Goal: Task Accomplishment & Management: Complete application form

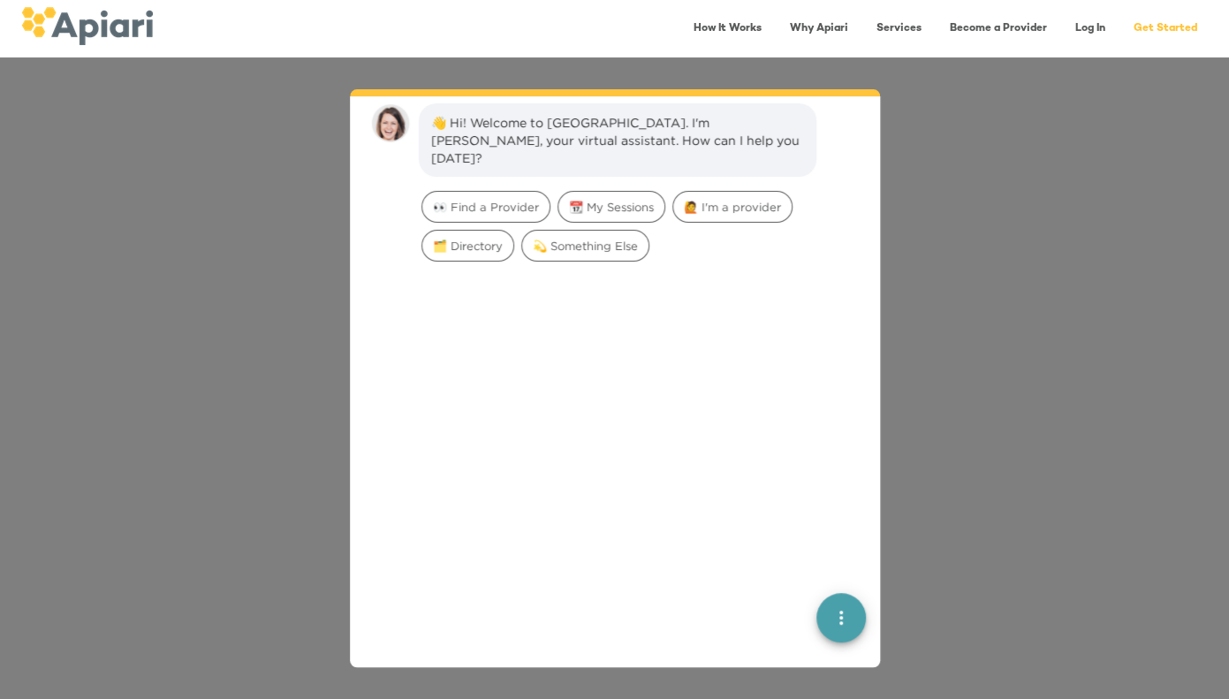
scroll to position [25, 0]
click at [503, 199] on span "👀 Find a Provider" at bounding box center [485, 207] width 127 height 17
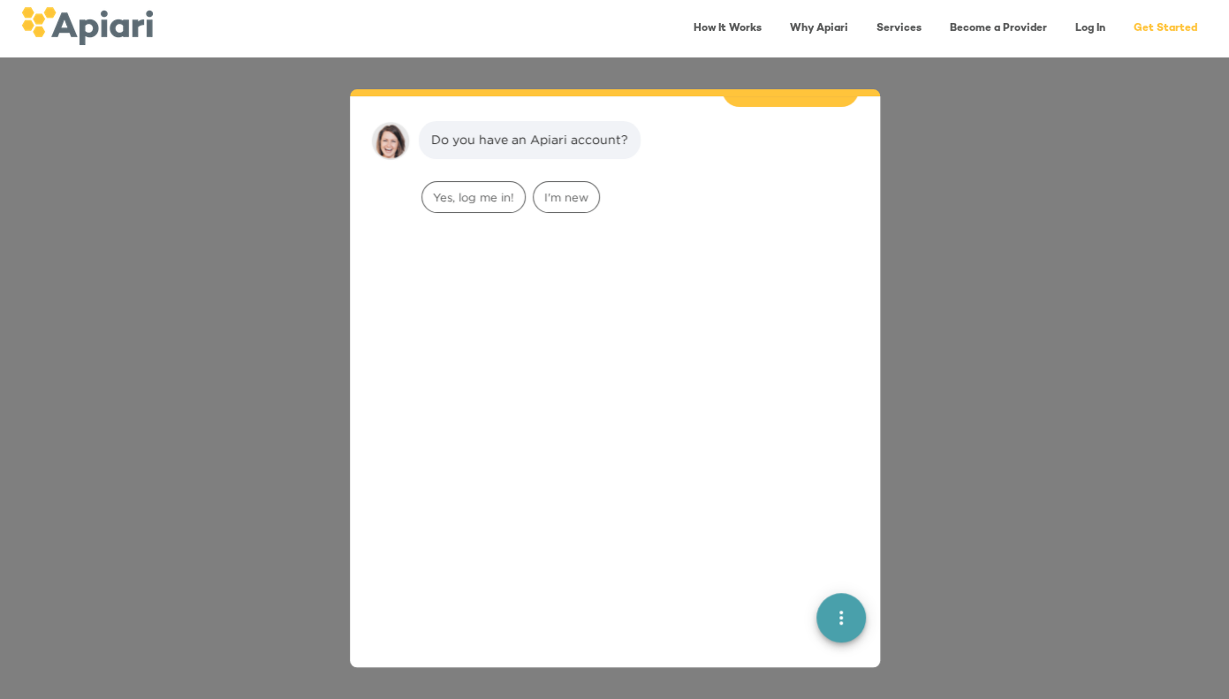
scroll to position [146, 0]
click at [560, 189] on span "I'm new" at bounding box center [566, 197] width 65 height 17
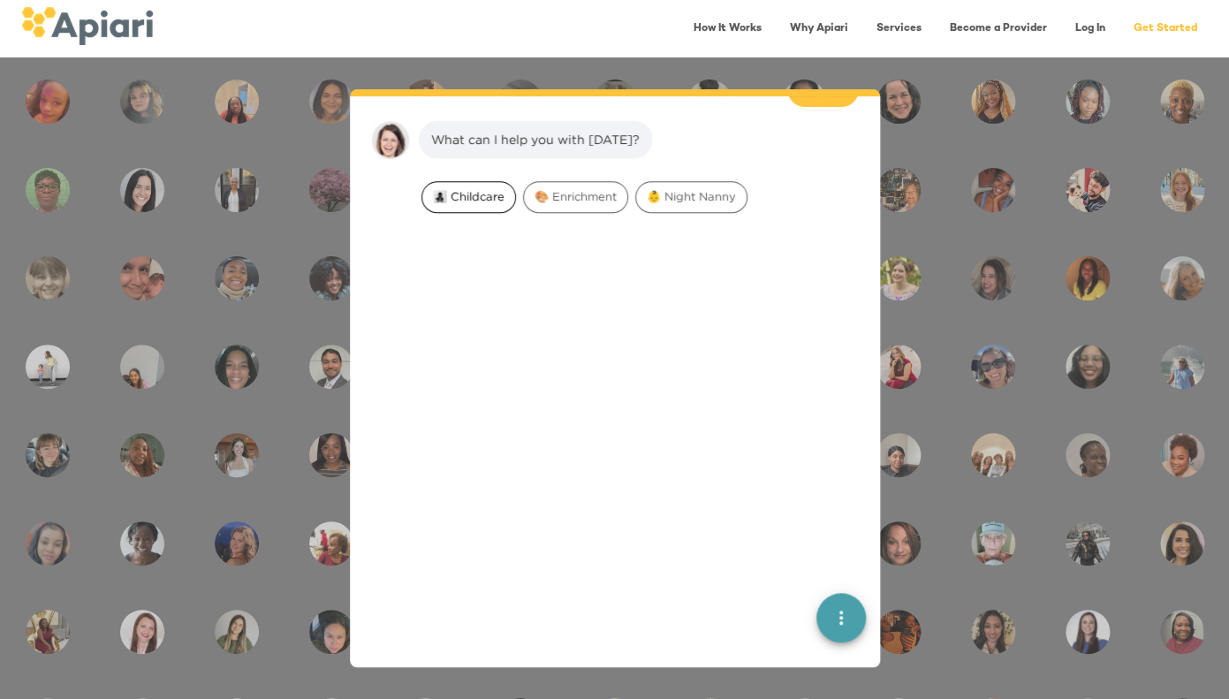
click at [475, 188] on span "👩‍👧‍👦 Childcare" at bounding box center [468, 196] width 93 height 17
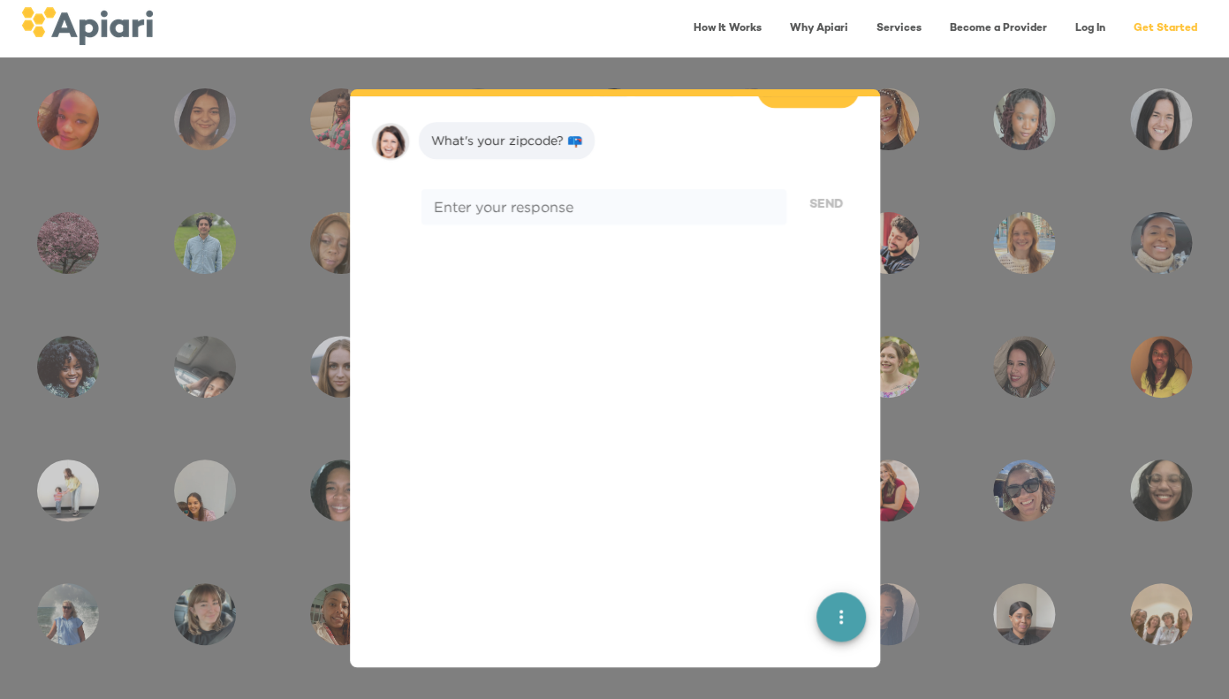
scroll to position [369, 0]
click at [505, 198] on textarea at bounding box center [603, 206] width 339 height 17
type textarea "*****"
click at [825, 194] on span "Send" at bounding box center [827, 205] width 34 height 22
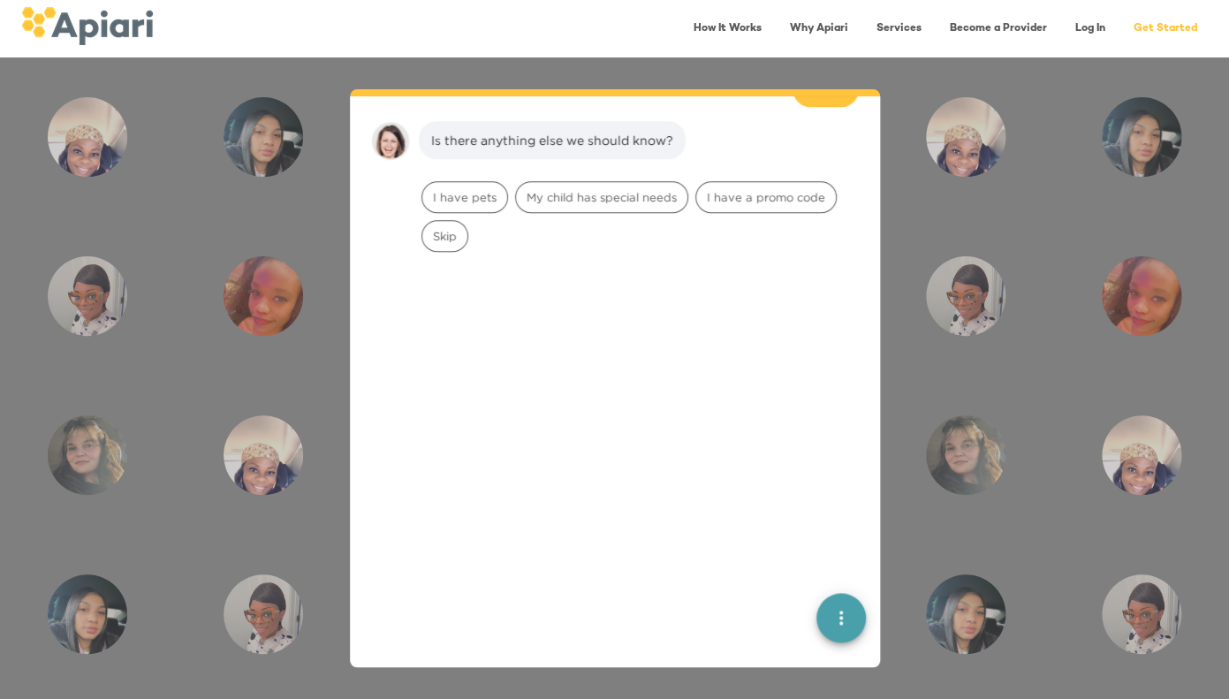
scroll to position [481, 0]
click at [446, 228] on span "Skip" at bounding box center [444, 236] width 45 height 17
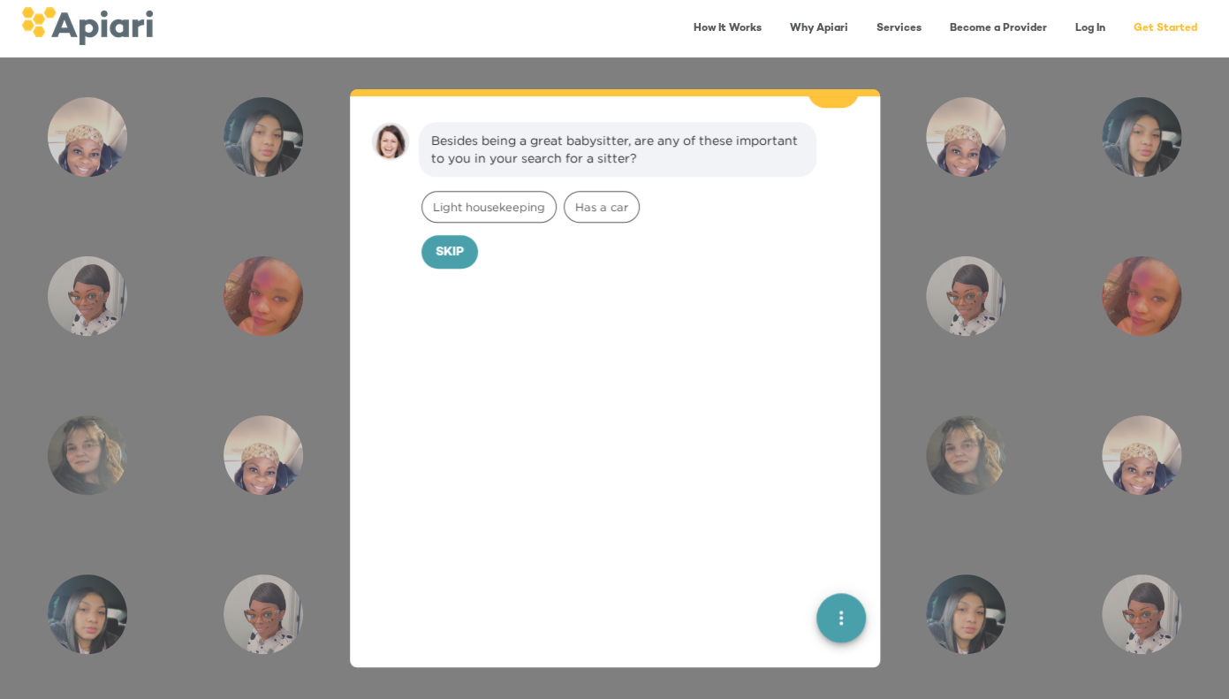
scroll to position [593, 0]
click at [453, 241] on span "Skip" at bounding box center [450, 252] width 28 height 22
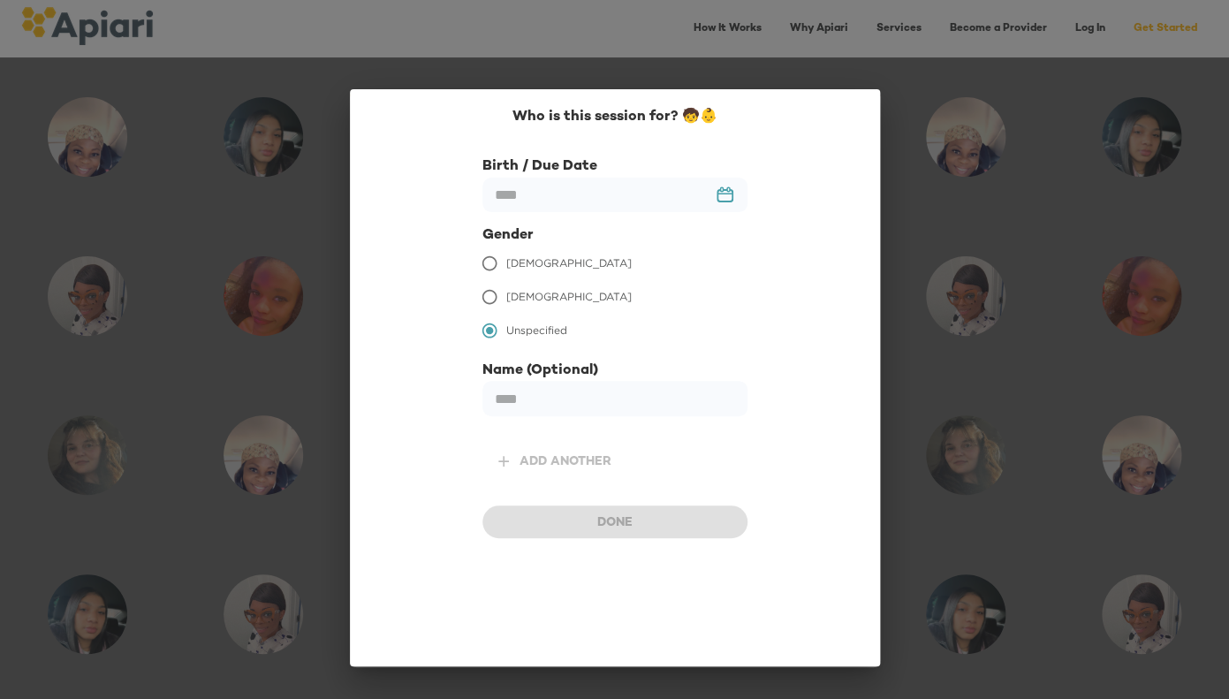
scroll to position [714, 0]
click at [713, 194] on input "text" at bounding box center [615, 195] width 265 height 34
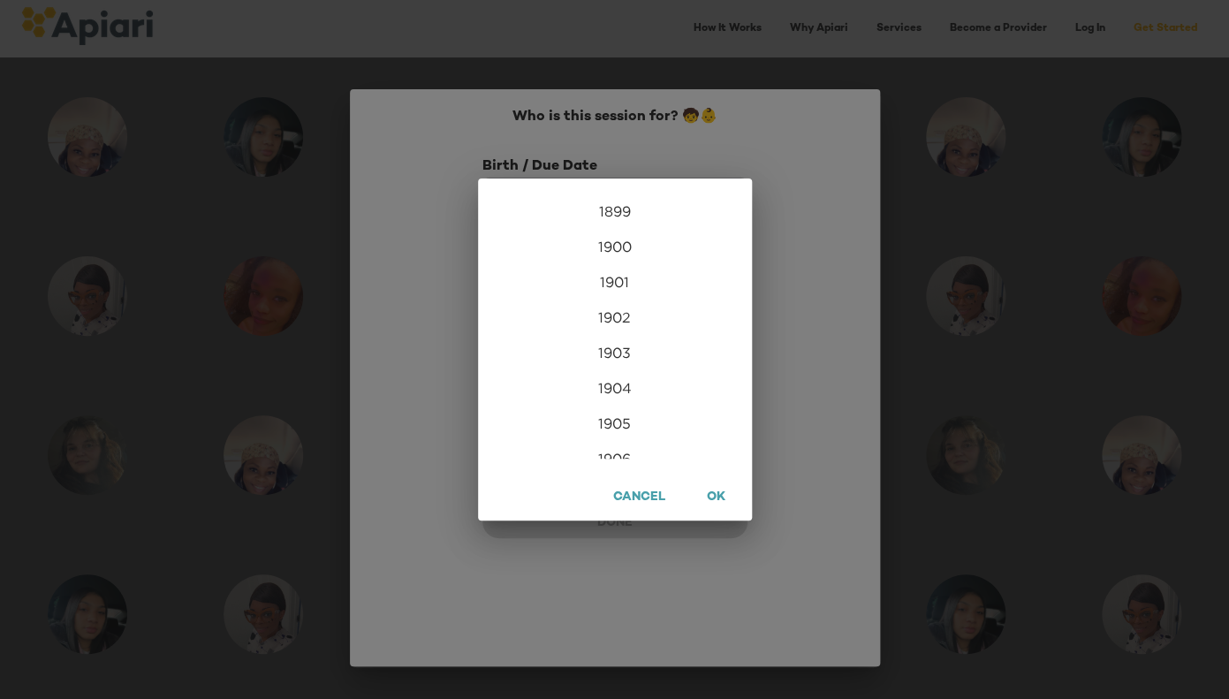
scroll to position [4278, 0]
click at [625, 392] on div "2025" at bounding box center [615, 396] width 274 height 35
click at [526, 355] on div "[DATE]" at bounding box center [523, 359] width 91 height 66
type input "*********"
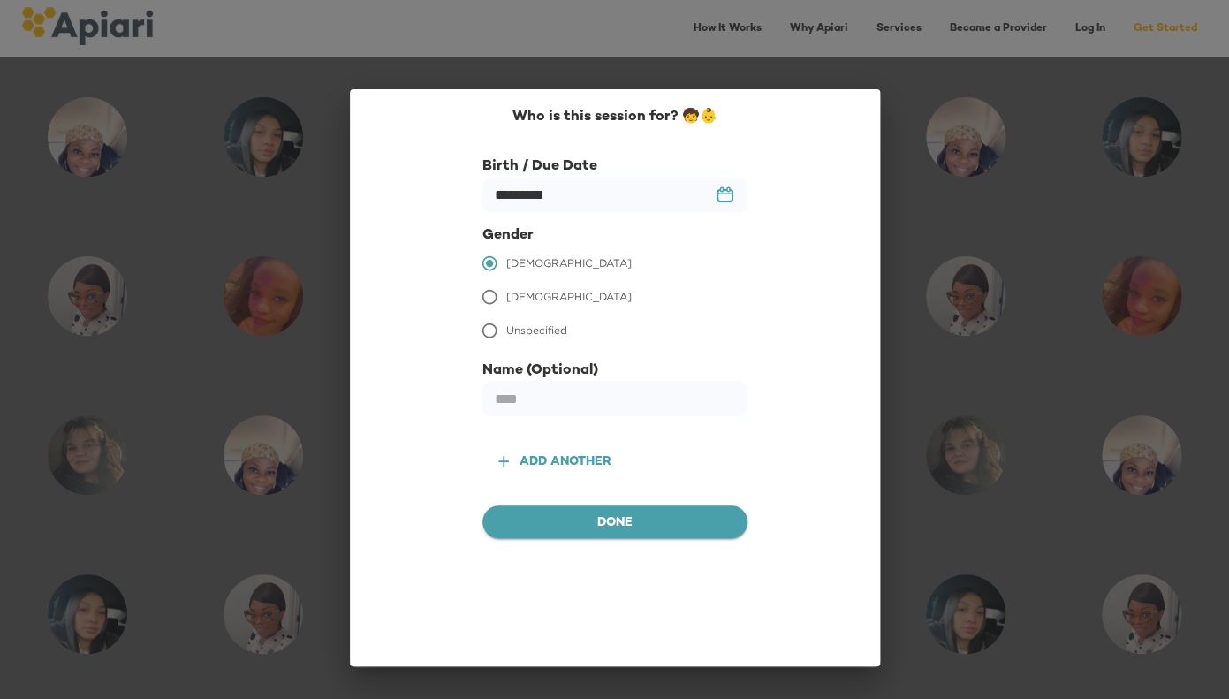
click at [617, 522] on span "Done" at bounding box center [615, 524] width 237 height 22
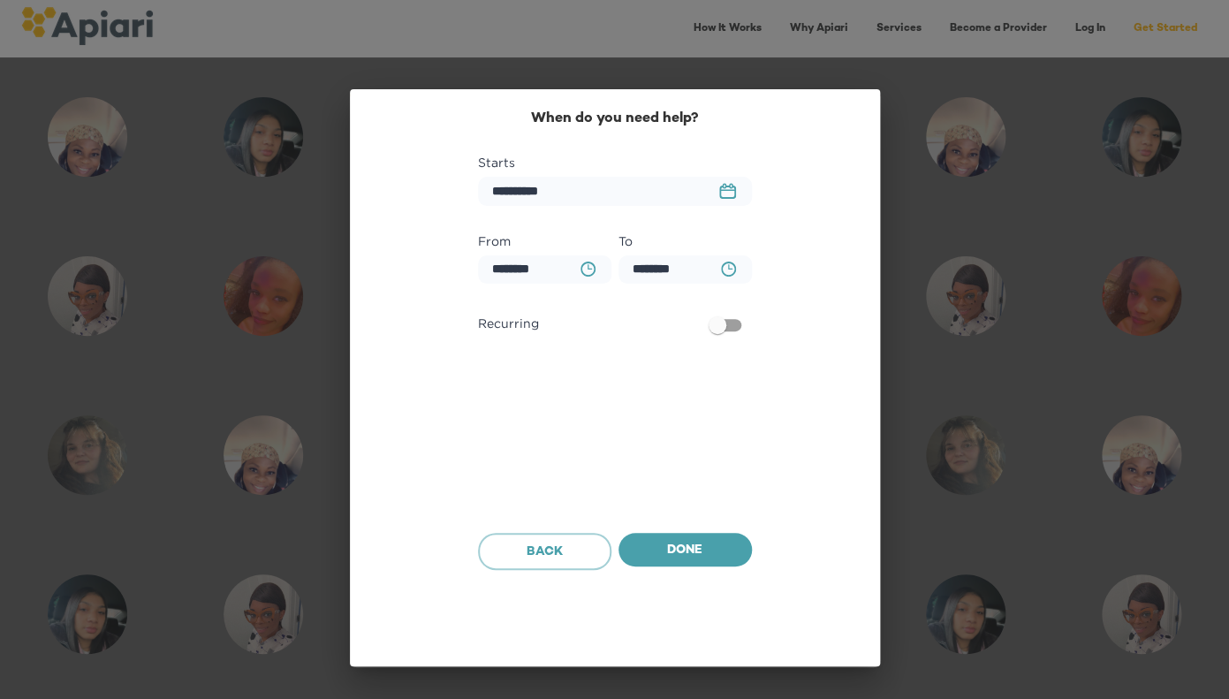
scroll to position [826, 0]
click at [727, 186] on icon "23979DC4-A7E4-489C-88E7-37869341D308 Created with sketchtool." at bounding box center [727, 191] width 17 height 16
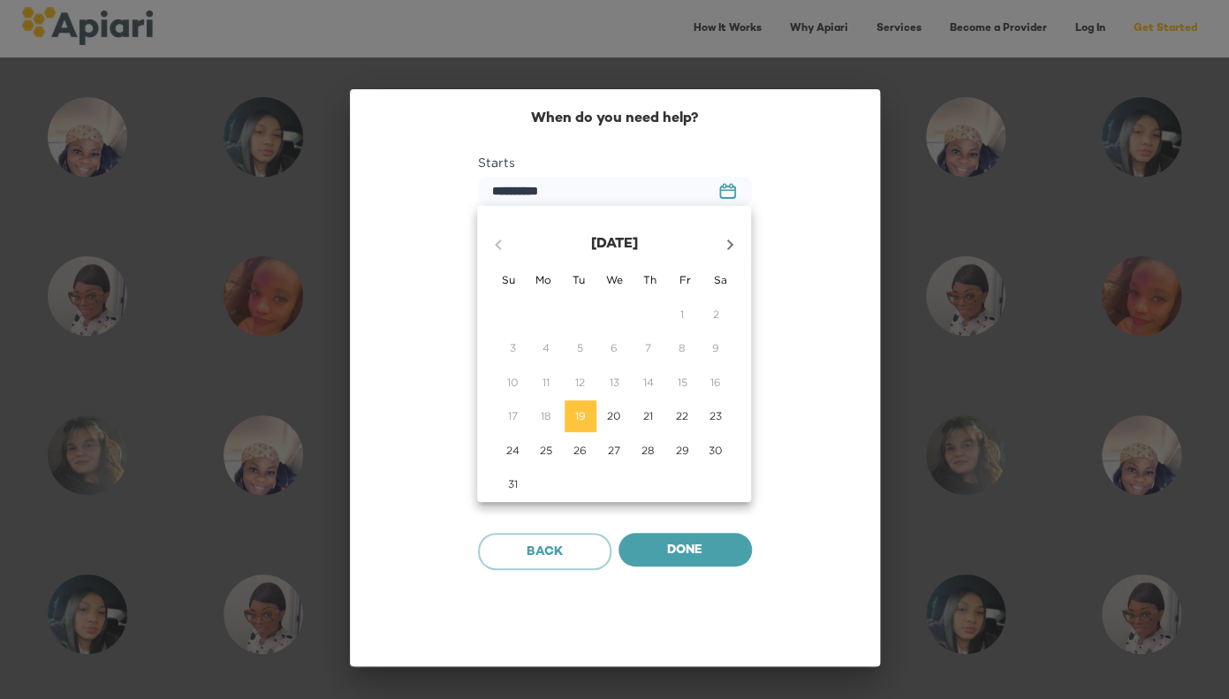
click at [728, 245] on icon "button" at bounding box center [729, 244] width 21 height 21
click at [545, 446] on p "27" at bounding box center [546, 450] width 12 height 15
type input "**********"
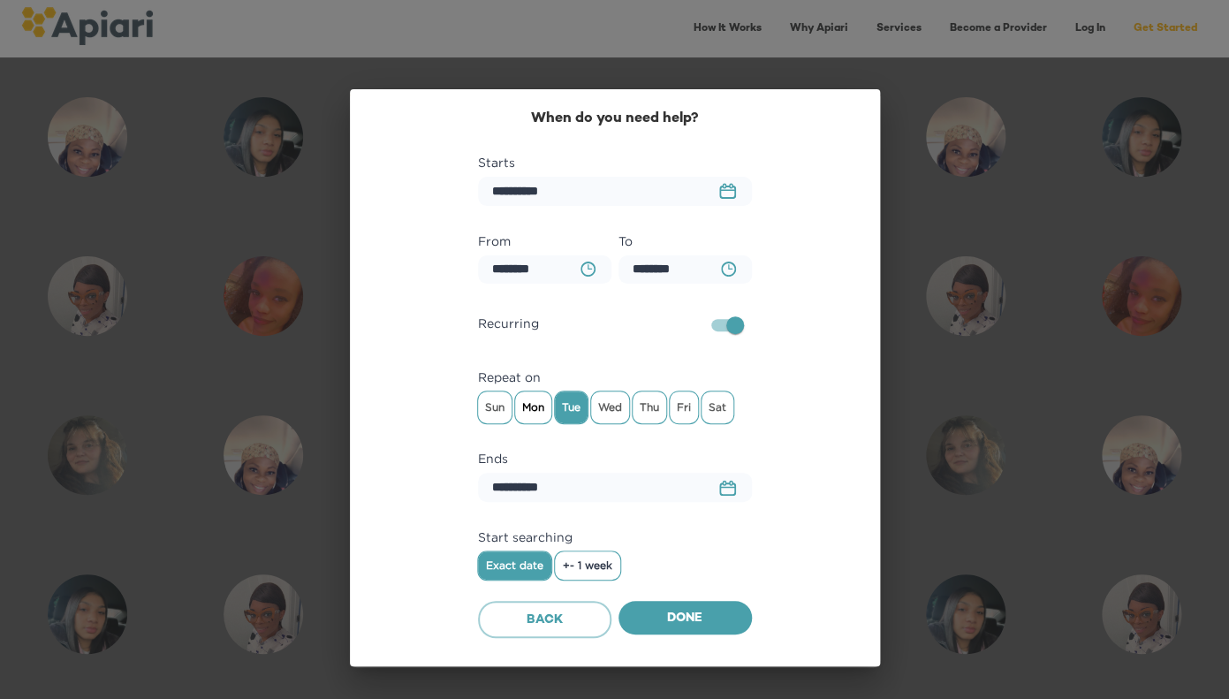
click at [543, 407] on span "Mon" at bounding box center [533, 407] width 36 height 27
click at [602, 407] on span "Wed" at bounding box center [610, 407] width 38 height 27
click at [649, 405] on span "Thu" at bounding box center [650, 407] width 34 height 27
click at [688, 407] on span "Fri" at bounding box center [684, 407] width 28 height 27
click at [695, 622] on span "Done" at bounding box center [685, 619] width 105 height 22
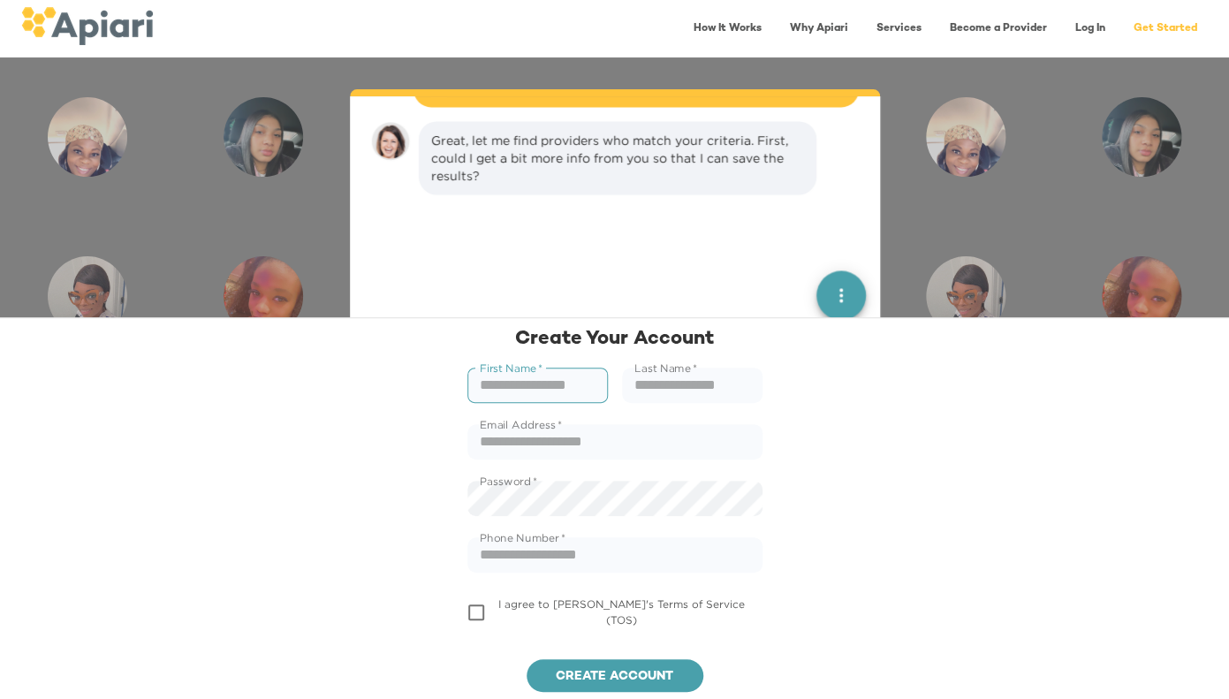
scroll to position [955, 0]
type input "******"
type input "**********"
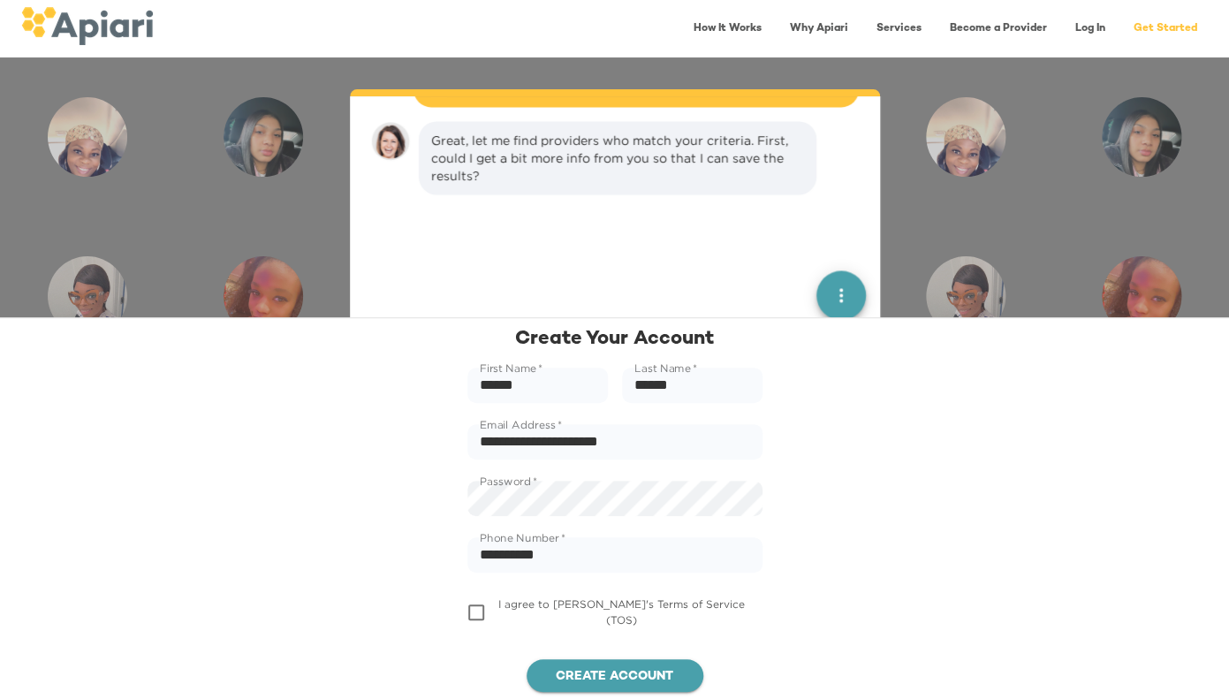
click at [573, 676] on span "Create account" at bounding box center [615, 677] width 148 height 22
click at [572, 670] on span "Create account" at bounding box center [615, 677] width 148 height 22
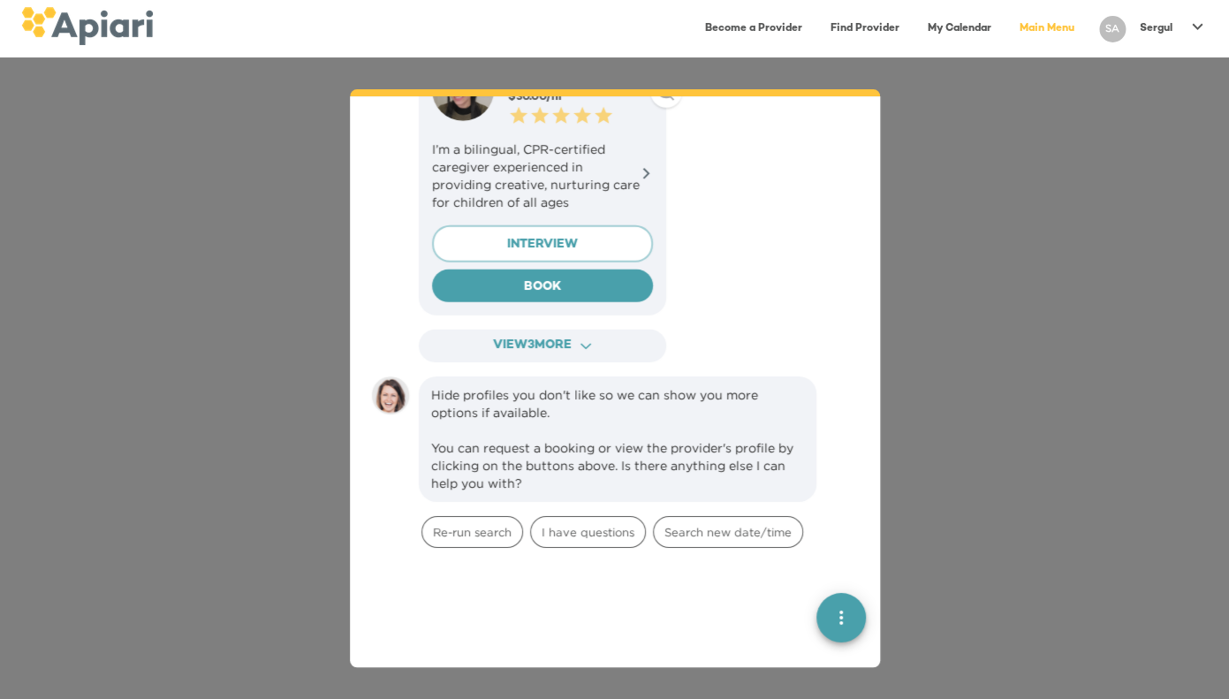
scroll to position [1917, 0]
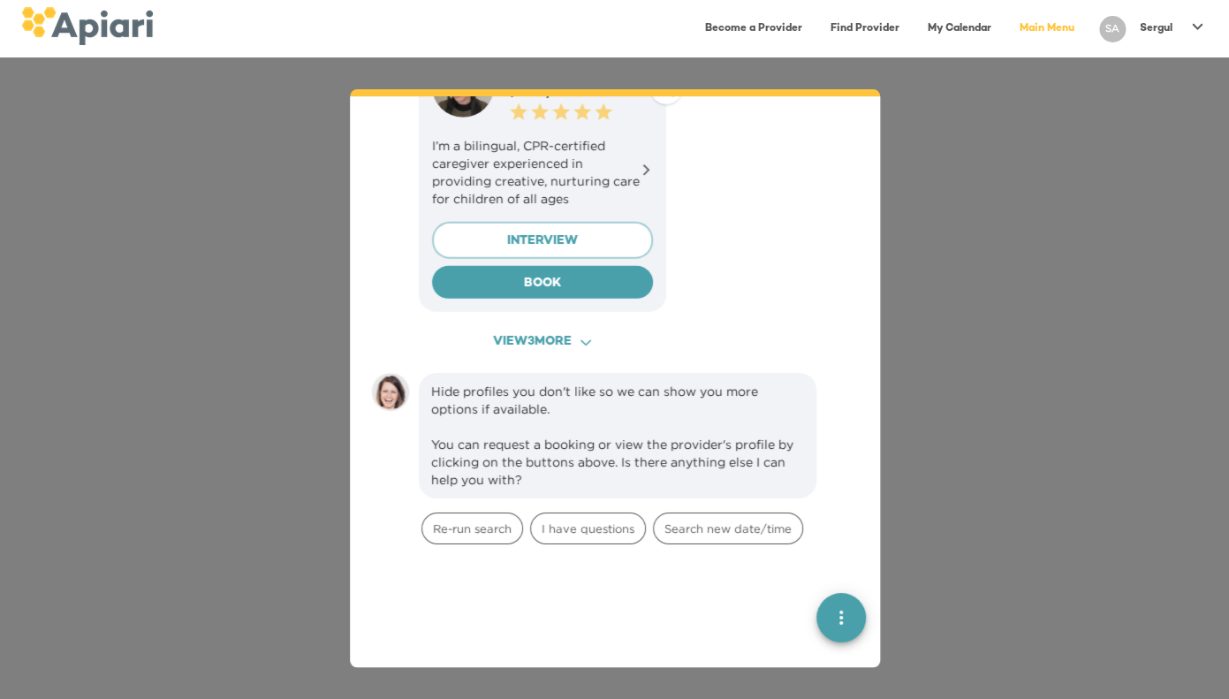
click at [561, 331] on span "View 3 more ACAF9A9D-F959-4453-8A96-698DF63F3F06 Created with sketchtool." at bounding box center [543, 342] width 216 height 22
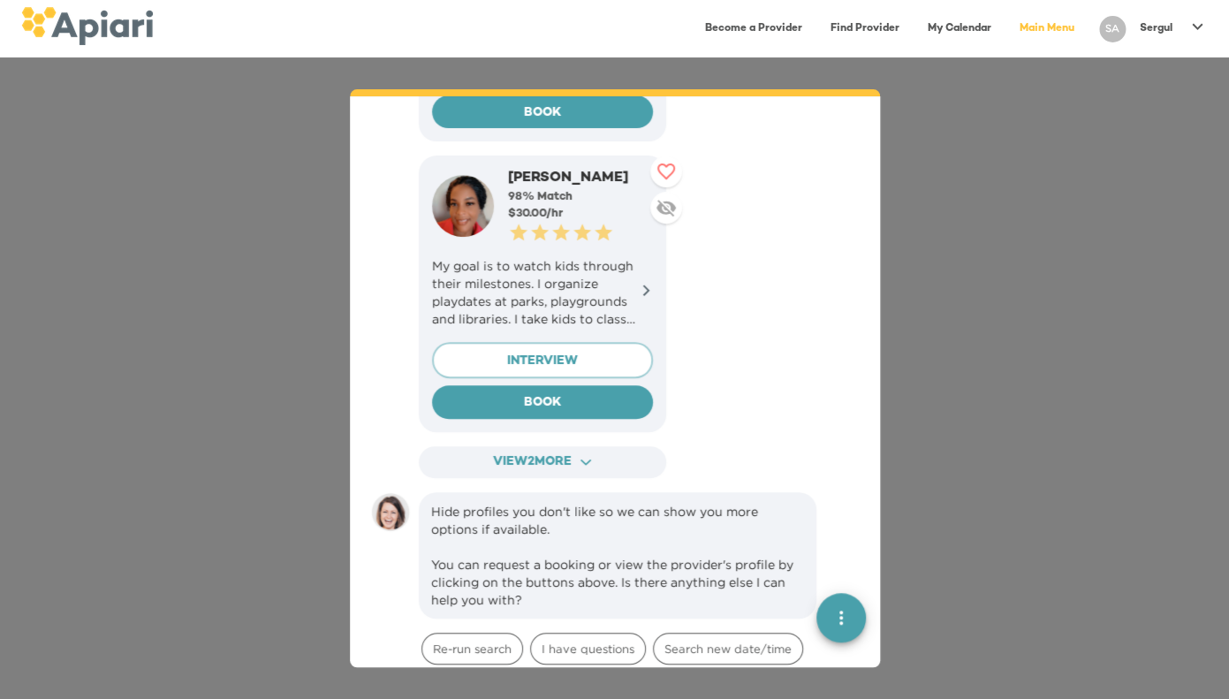
scroll to position [2664, 0]
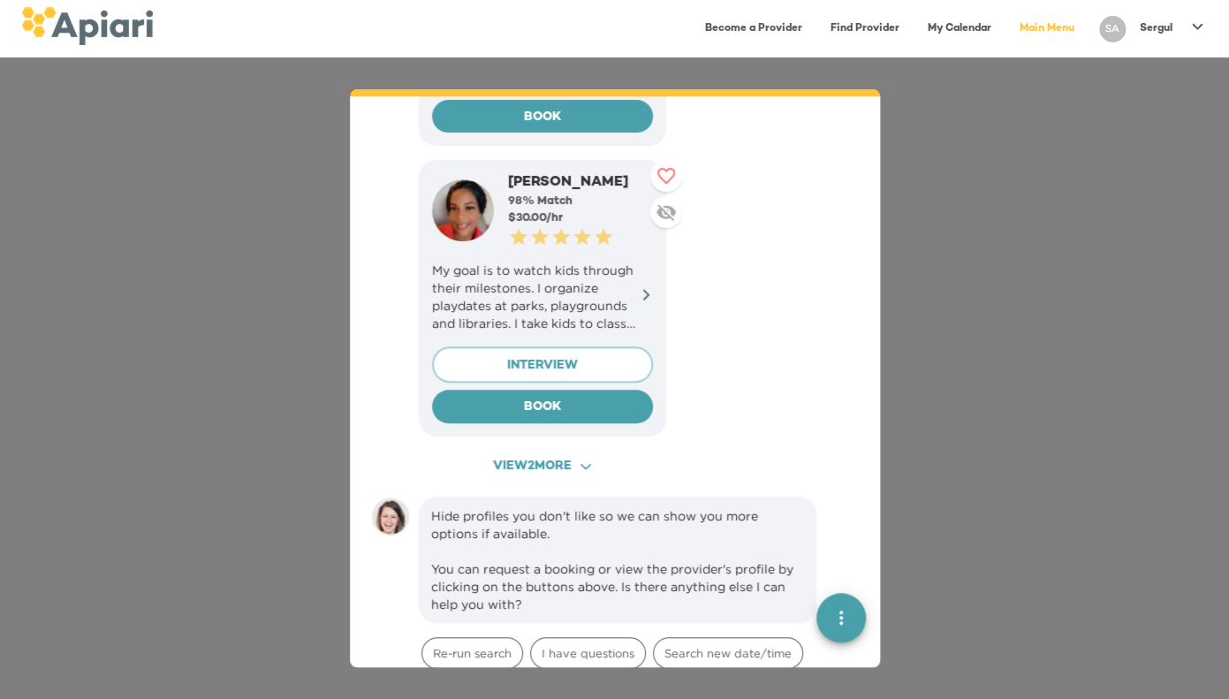
click at [575, 456] on span "View 2 more ACAF9A9D-F959-4453-8A96-698DF63F3F06 Created with sketchtool." at bounding box center [543, 467] width 216 height 22
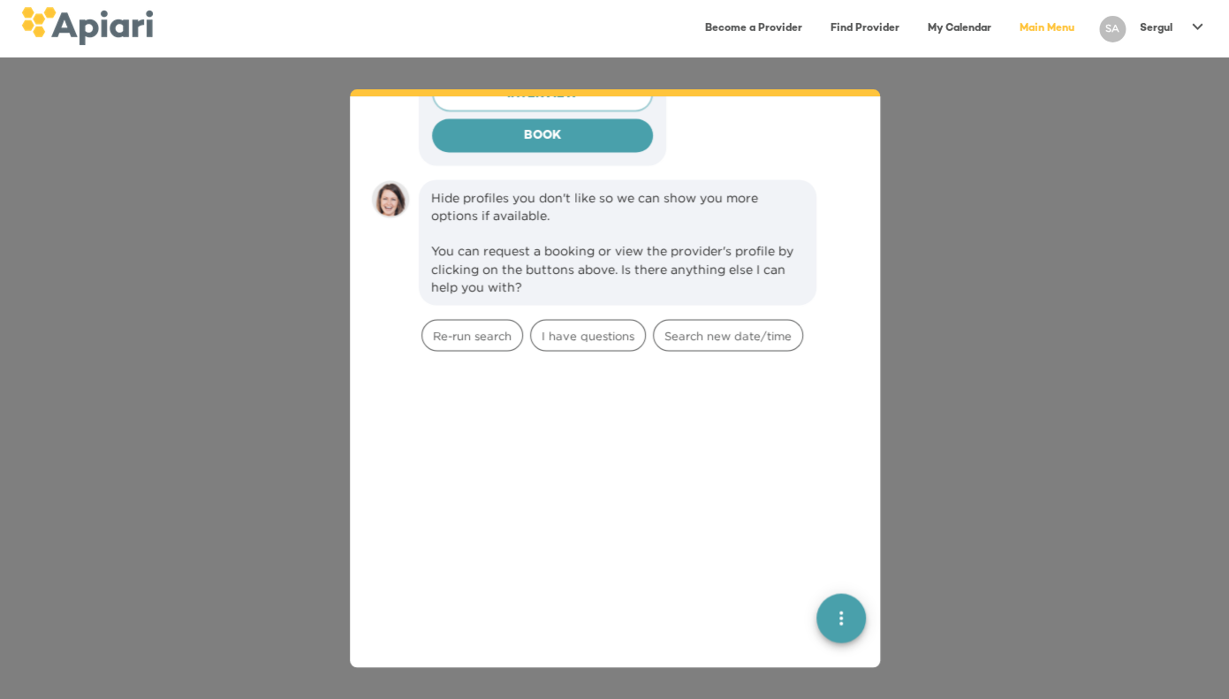
scroll to position [3517, 0]
click at [606, 326] on span "I have questions" at bounding box center [588, 334] width 114 height 17
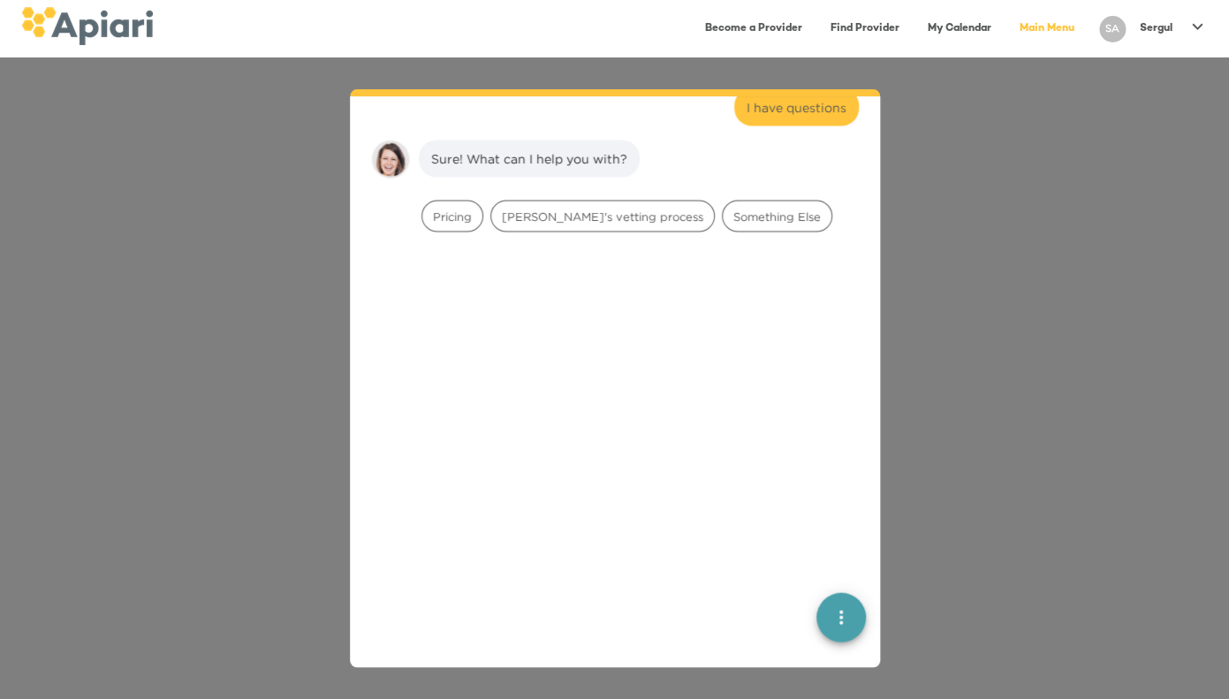
scroll to position [3749, 0]
click at [723, 207] on span "Something Else" at bounding box center [777, 215] width 109 height 17
